Goal: Navigation & Orientation: Find specific page/section

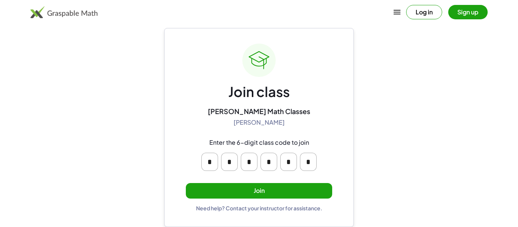
scroll to position [14, 0]
click at [315, 191] on button "Join" at bounding box center [259, 191] width 146 height 16
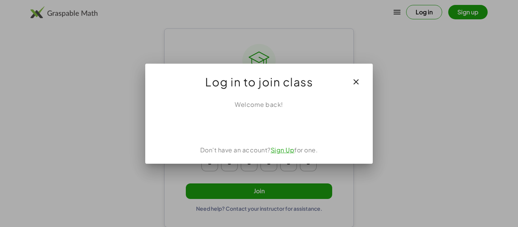
scroll to position [0, 0]
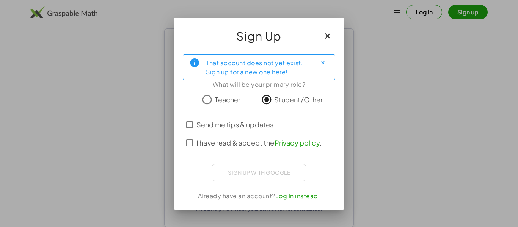
click at [263, 146] on span "I have read & accept the Privacy policy ." at bounding box center [258, 143] width 125 height 10
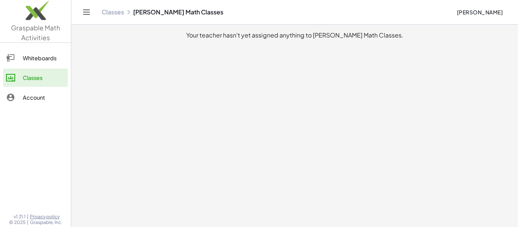
click at [13, 63] on link "Whiteboards" at bounding box center [35, 58] width 65 height 18
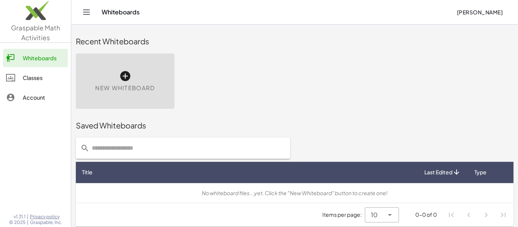
click at [19, 78] on div at bounding box center [14, 77] width 17 height 9
